Goal: Information Seeking & Learning: Understand process/instructions

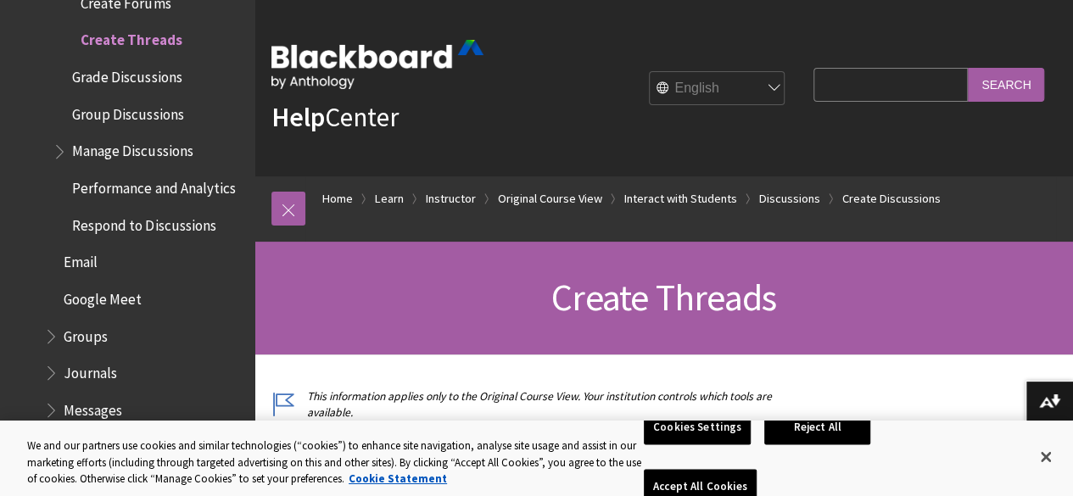
click at [1012, 277] on h1 "Create Threads" at bounding box center [664, 298] width 785 height 45
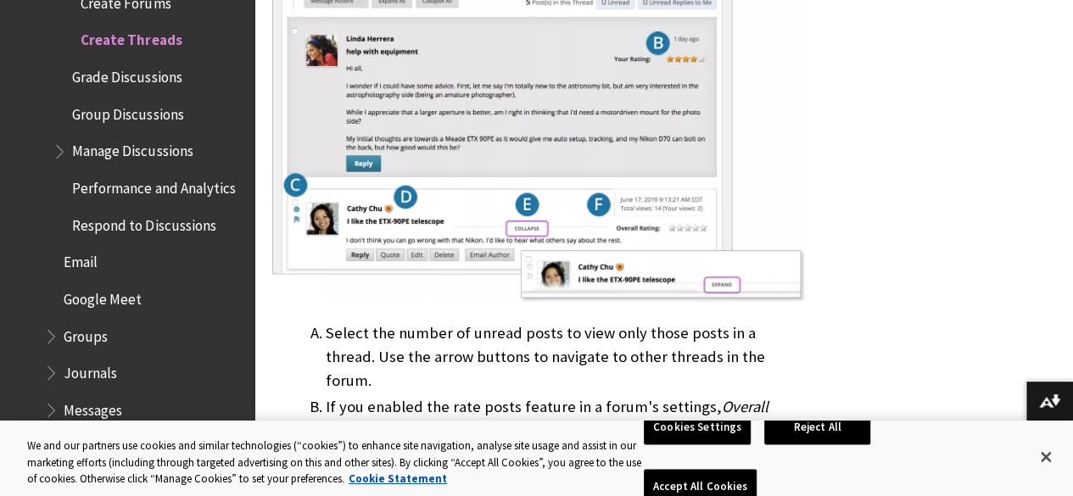
scroll to position [3141, 0]
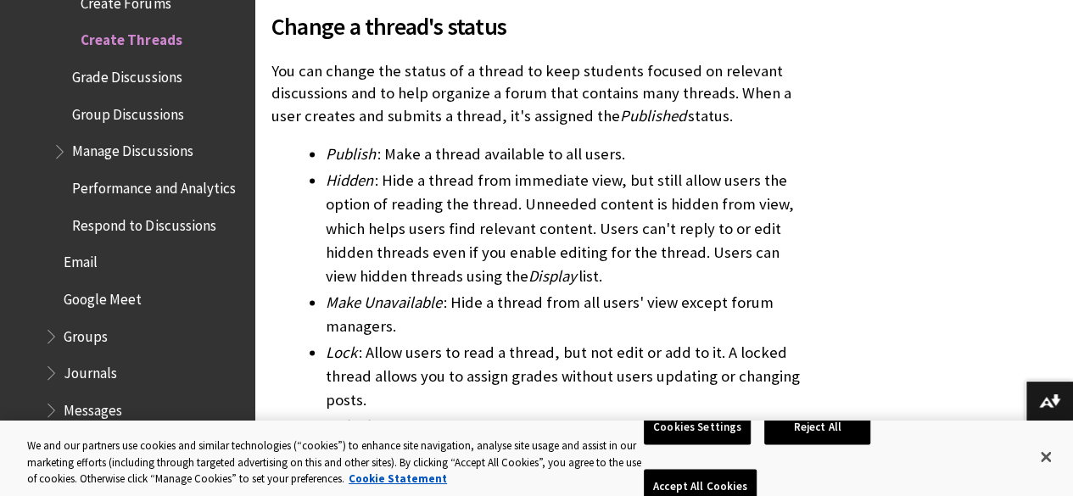
scroll to position [4282, 0]
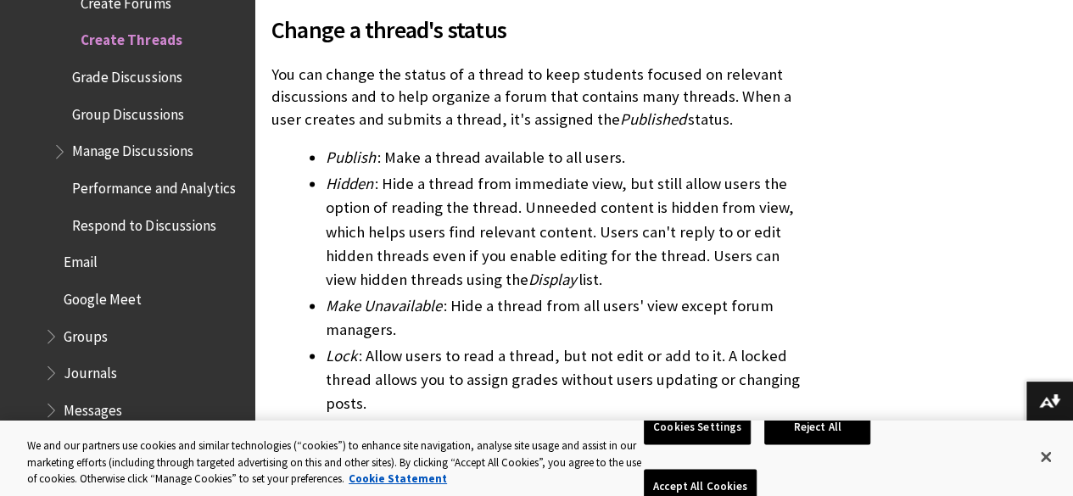
drag, startPoint x: 1005, startPoint y: 293, endPoint x: 273, endPoint y: 8, distance: 785.0
click at [273, 64] on p "You can change the status of a thread to keep students focused on relevant disc…" at bounding box center [539, 97] width 534 height 67
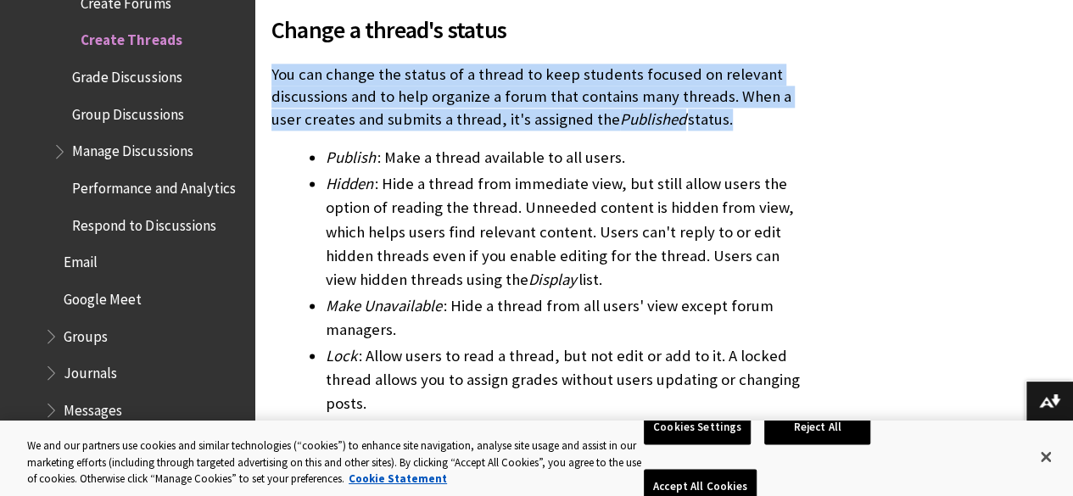
click at [273, 64] on p "You can change the status of a thread to keep students focused on relevant disc…" at bounding box center [539, 97] width 534 height 67
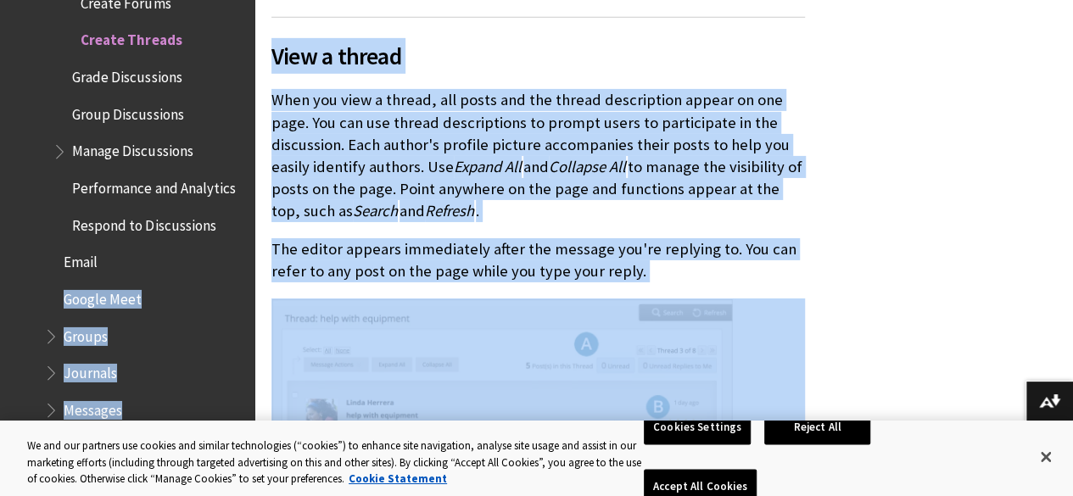
drag, startPoint x: 273, startPoint y: 8, endPoint x: 166, endPoint y: -8, distance: 108.1
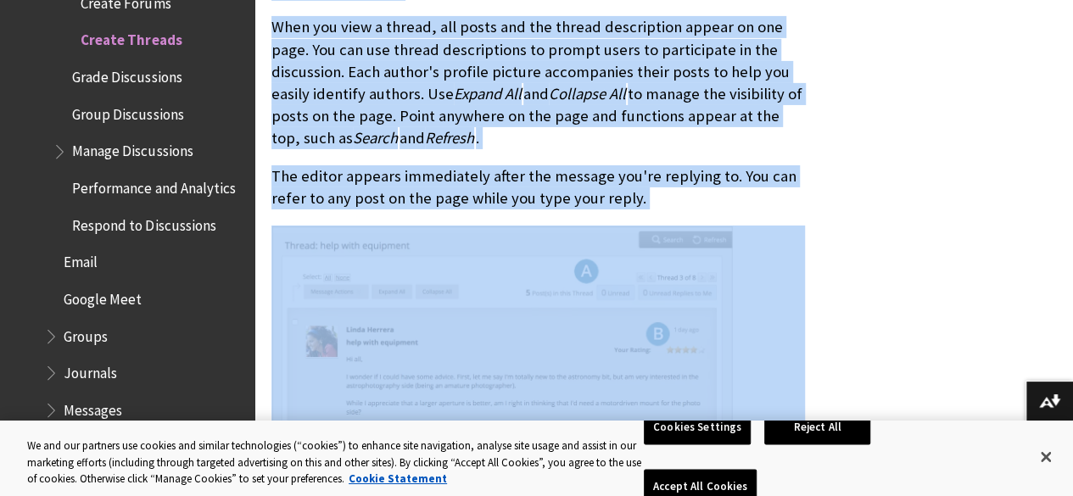
scroll to position [2841, 0]
click at [983, 238] on div "This information applies only to the Original Course View. Your institution con…" at bounding box center [664, 178] width 819 height 5261
click at [923, 341] on div "This information applies only to the Original Course View. Your institution con…" at bounding box center [664, 178] width 819 height 5261
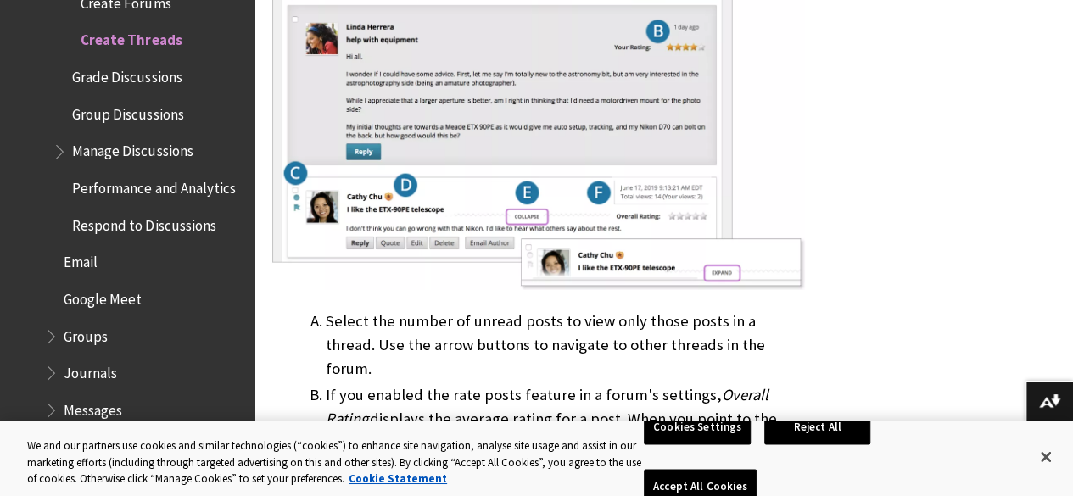
scroll to position [3156, 0]
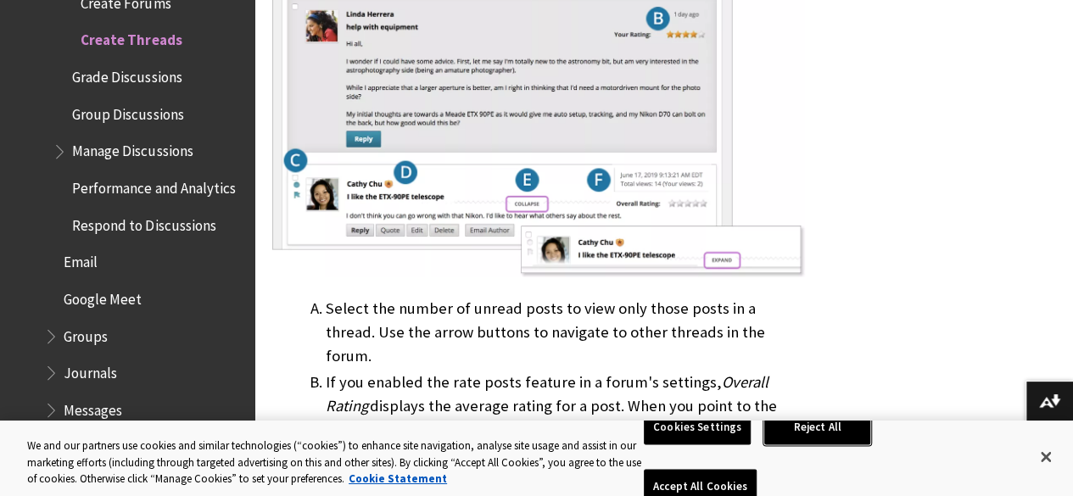
click at [796, 445] on button "Reject All" at bounding box center [818, 428] width 106 height 36
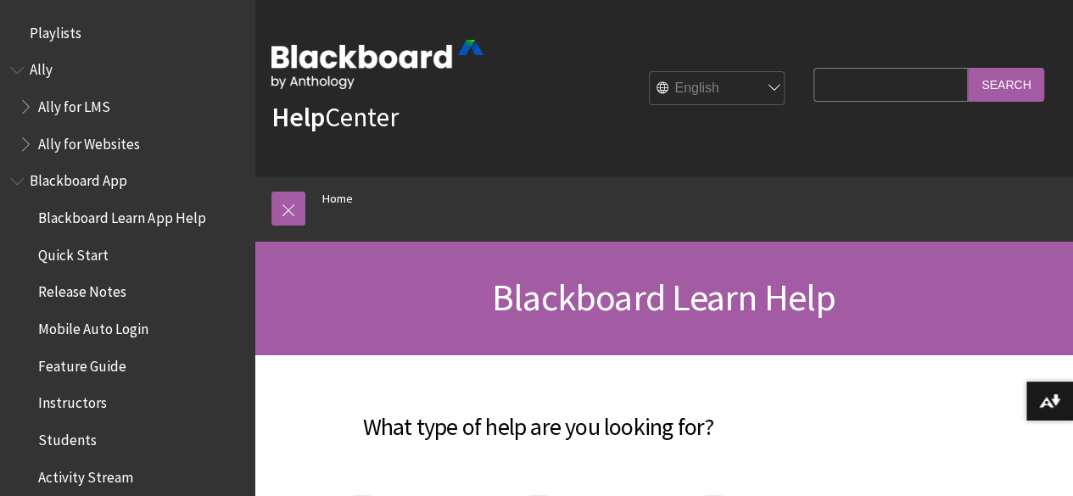
scroll to position [1437, 0]
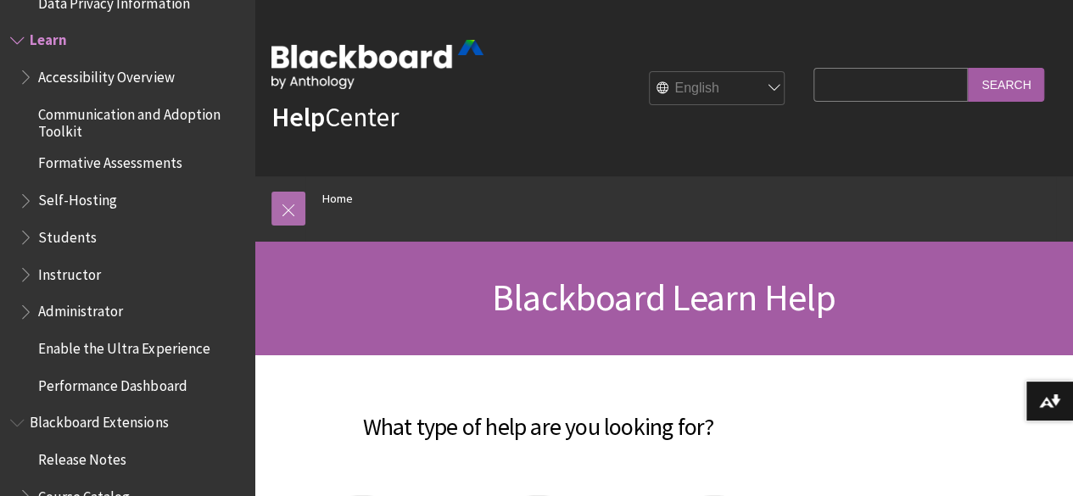
click at [288, 210] on link at bounding box center [289, 209] width 34 height 34
